Goal: Information Seeking & Learning: Learn about a topic

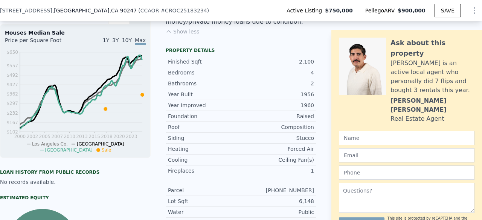
scroll to position [0, 175]
click at [236, 95] on div "Year Built 1956" at bounding box center [241, 94] width 151 height 11
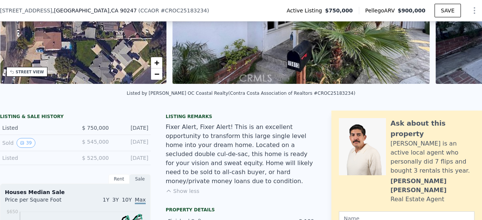
scroll to position [103, 0]
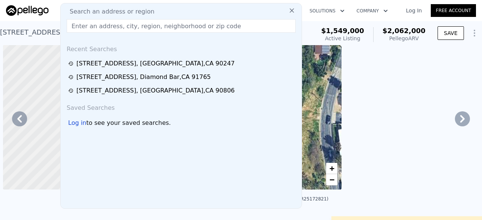
scroll to position [0, 2694]
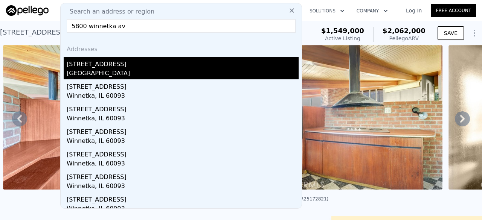
type input "5800 winnetka av"
click at [113, 67] on div "5800 Winnetka Ave" at bounding box center [183, 63] width 232 height 12
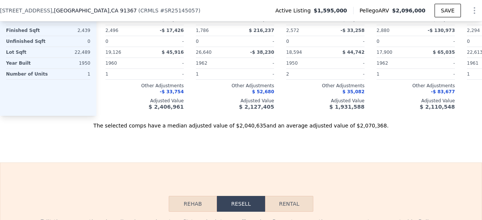
scroll to position [914, 0]
drag, startPoint x: 113, startPoint y: 67, endPoint x: 48, endPoint y: 143, distance: 99.9
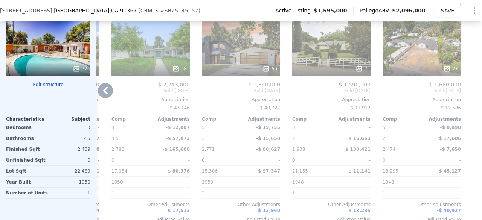
scroll to position [794, 0]
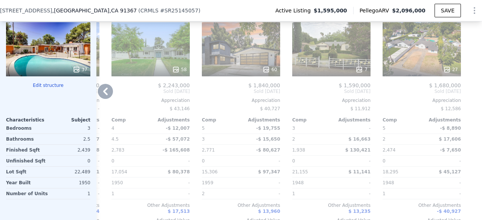
click at [242, 60] on div "60" at bounding box center [241, 49] width 78 height 54
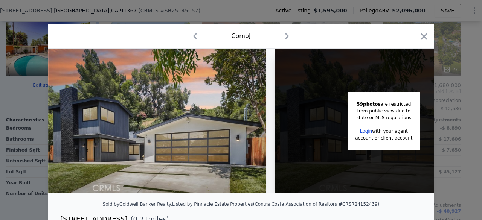
scroll to position [0, 62]
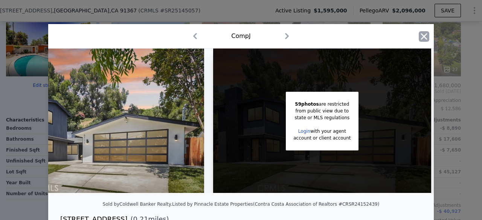
click at [421, 32] on icon "button" at bounding box center [424, 36] width 11 height 11
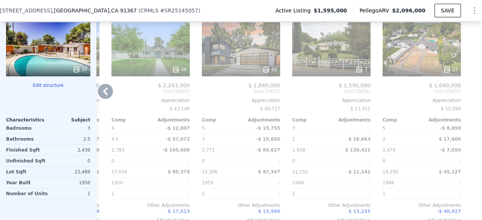
click at [436, 63] on div "27" at bounding box center [422, 49] width 78 height 54
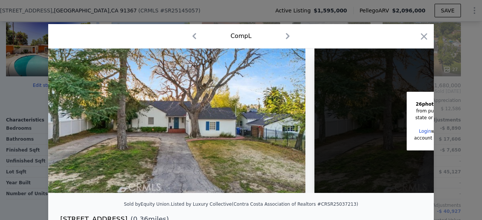
scroll to position [0, 140]
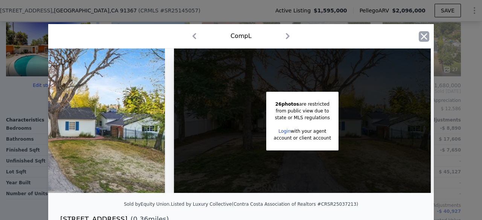
click at [421, 34] on icon "button" at bounding box center [424, 36] width 11 height 11
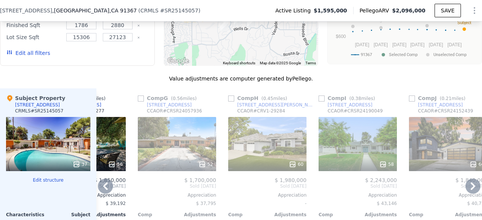
scroll to position [706, 0]
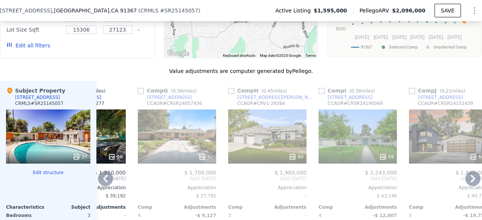
click at [247, 143] on div "60" at bounding box center [267, 137] width 78 height 54
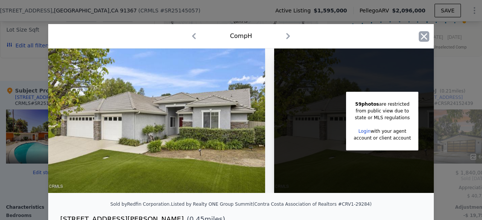
click at [419, 38] on icon "button" at bounding box center [424, 36] width 11 height 11
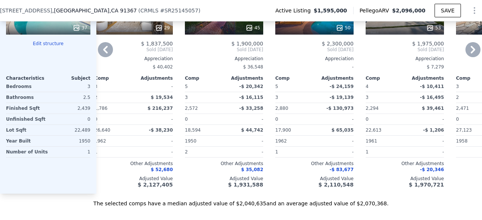
scroll to position [778, 0]
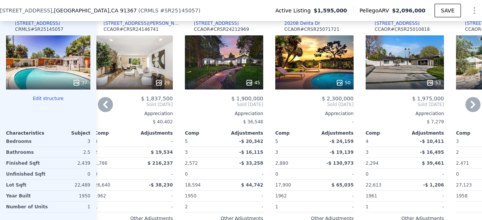
click at [217, 70] on div "45" at bounding box center [224, 62] width 78 height 54
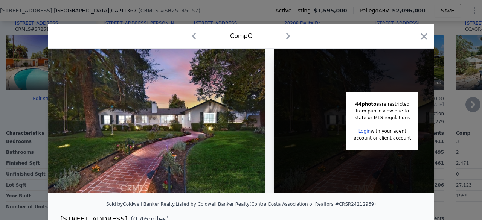
drag, startPoint x: 418, startPoint y: 38, endPoint x: 287, endPoint y: 95, distance: 142.7
click at [419, 38] on icon "button" at bounding box center [424, 36] width 11 height 11
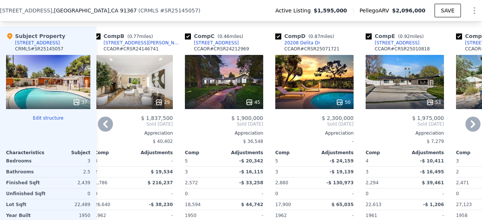
scroll to position [758, 0]
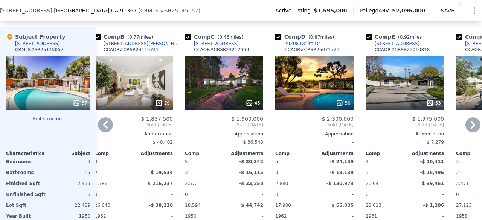
click at [224, 101] on div at bounding box center [224, 103] width 78 height 14
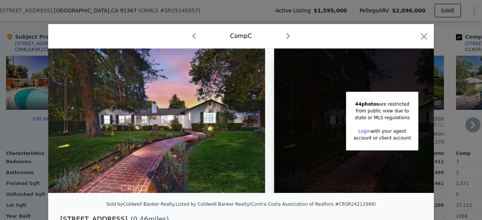
scroll to position [0, 60]
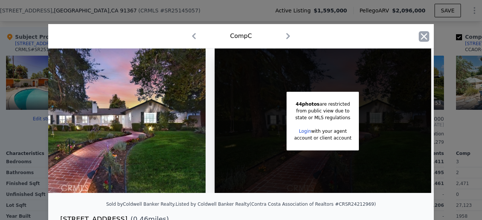
click at [419, 37] on icon "button" at bounding box center [424, 36] width 11 height 11
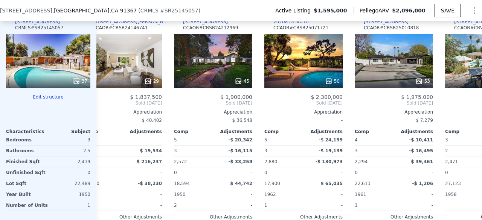
scroll to position [0, 111]
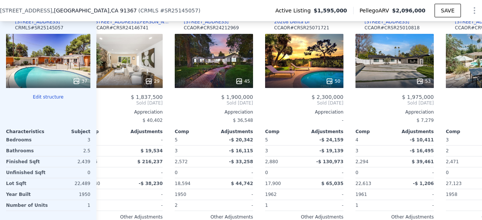
drag, startPoint x: 313, startPoint y: 138, endPoint x: 211, endPoint y: 14, distance: 161.3
click at [211, 14] on div "5800 Winnetka Ave , Los Angeles County , CA 91367 ( CRMLS # SR25145057 ) Active…" at bounding box center [241, 10] width 482 height 21
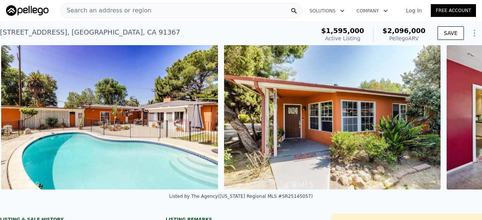
scroll to position [0, 345]
